Goal: Task Accomplishment & Management: Manage account settings

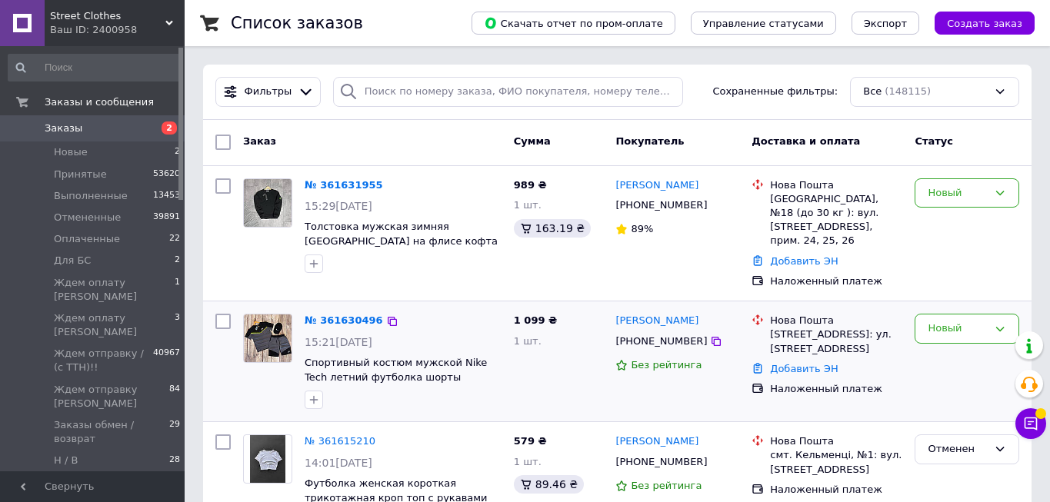
click at [221, 314] on input "checkbox" at bounding box center [222, 321] width 15 height 15
checkbox input "true"
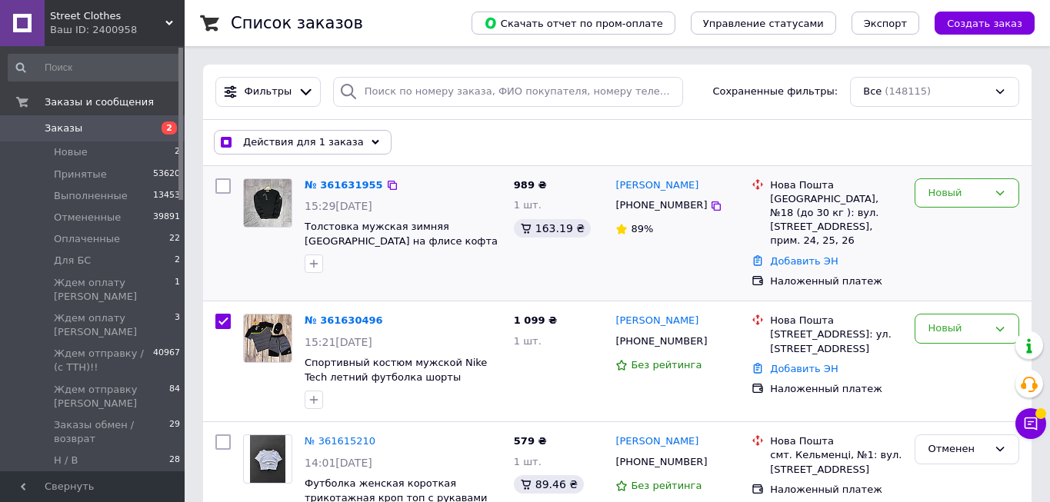
click at [220, 182] on input "checkbox" at bounding box center [222, 185] width 15 height 15
checkbox input "true"
click at [347, 147] on span "Действия для 2 заказов" at bounding box center [306, 142] width 126 height 14
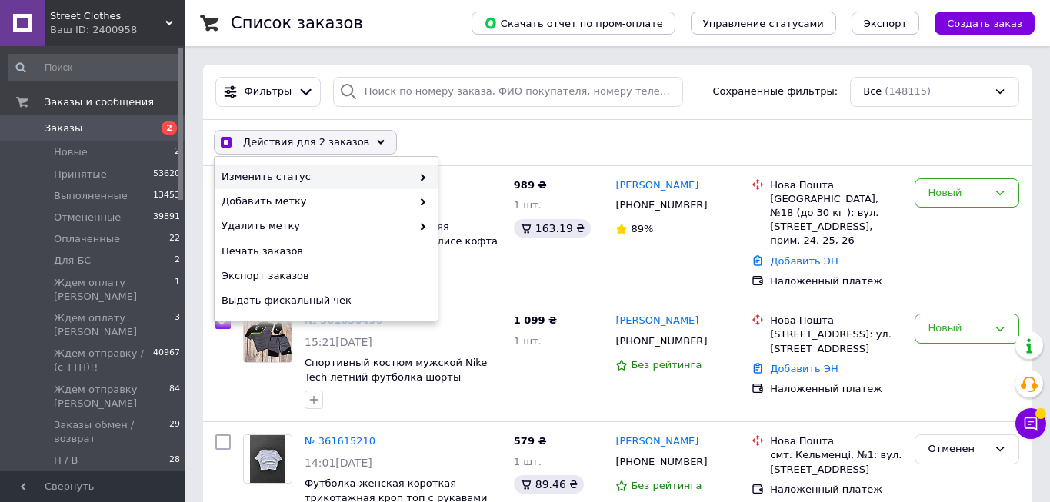
click at [333, 169] on div "Изменить статус" at bounding box center [326, 177] width 223 height 25
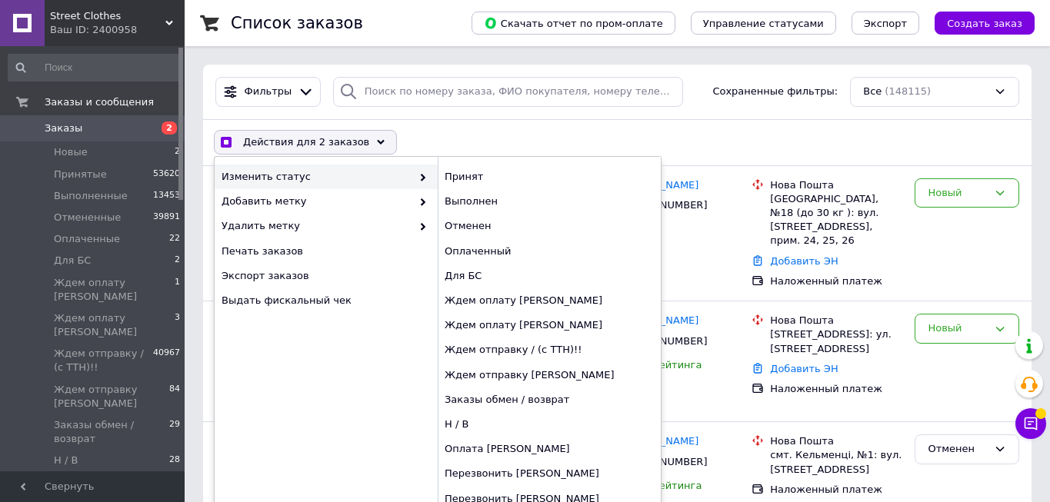
checkbox input "true"
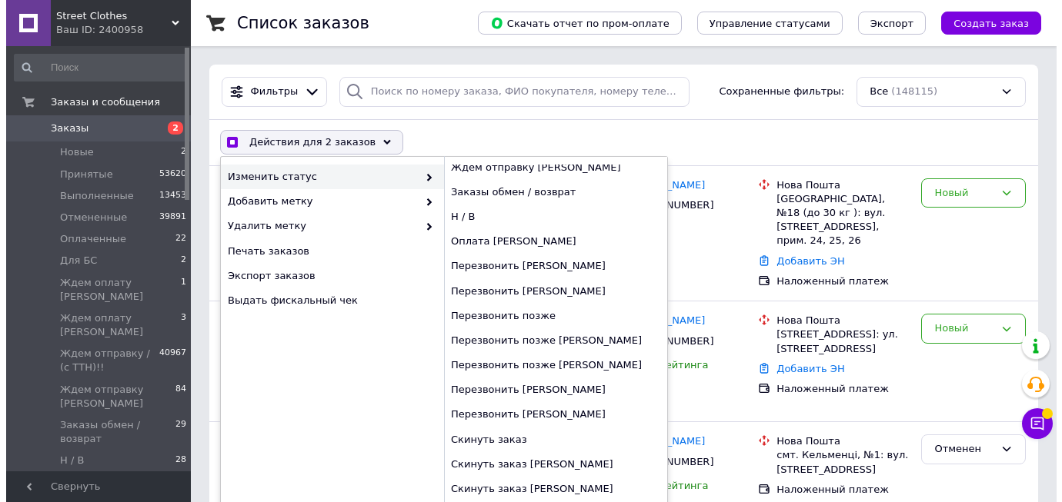
scroll to position [217, 0]
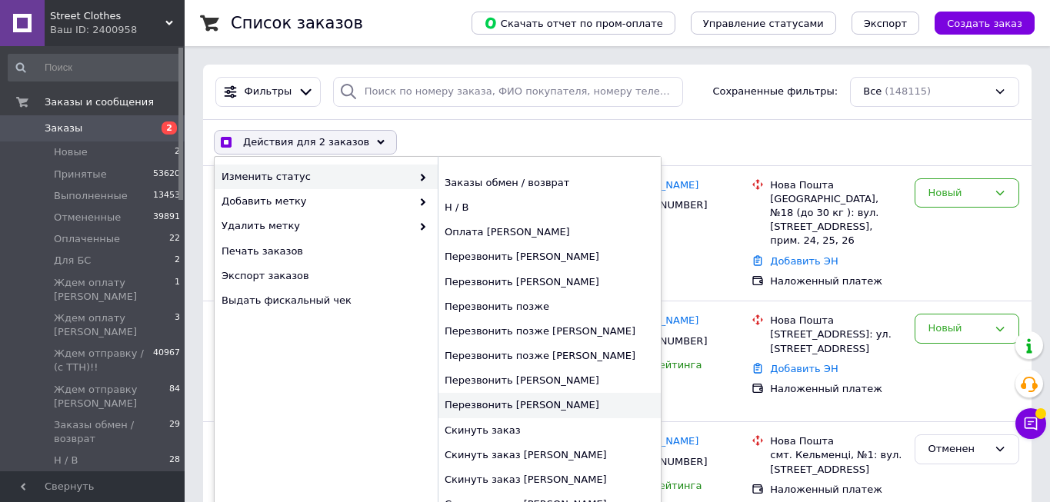
click at [489, 410] on div "Перезвонить [PERSON_NAME]" at bounding box center [549, 405] width 223 height 25
checkbox input "false"
